Goal: Information Seeking & Learning: Learn about a topic

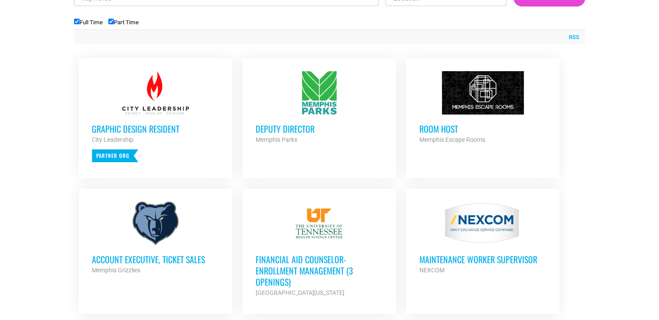
scroll to position [353, 0]
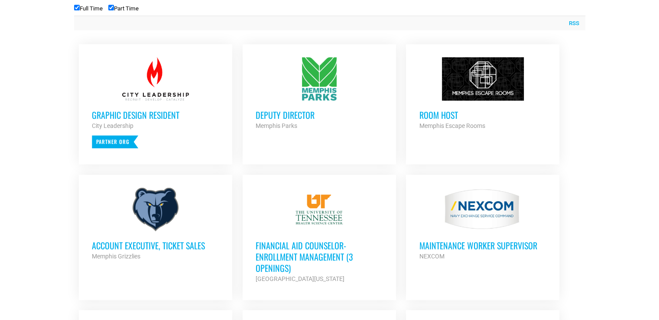
click at [503, 122] on div "Memphis Escape Rooms" at bounding box center [482, 125] width 127 height 10
click at [197, 215] on div at bounding box center [155, 209] width 127 height 43
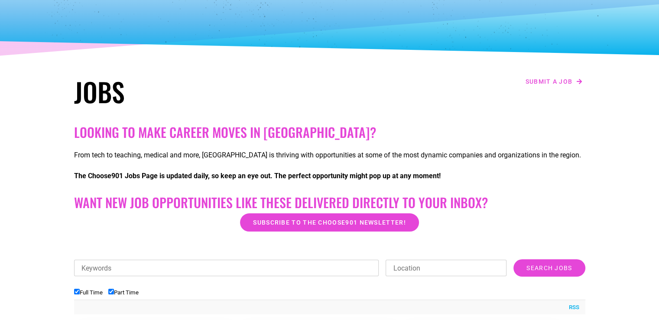
scroll to position [68, 0]
